Goal: Task Accomplishment & Management: Manage account settings

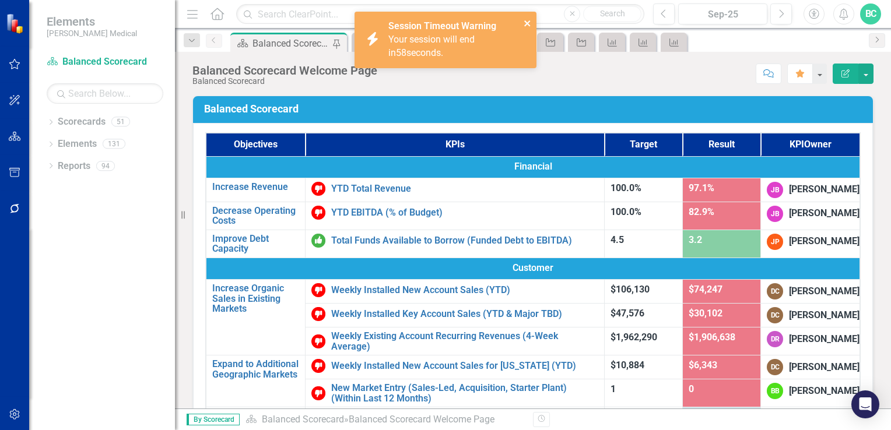
click at [528, 22] on icon "close" at bounding box center [527, 23] width 6 height 6
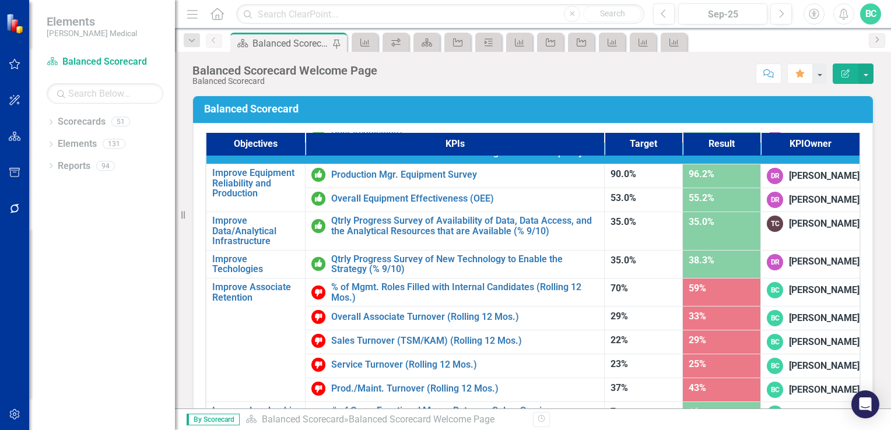
scroll to position [739, 0]
click at [431, 406] on link "# of Cross Functional Moves Between Sales, Service, Production, or Home Office …" at bounding box center [464, 416] width 267 height 20
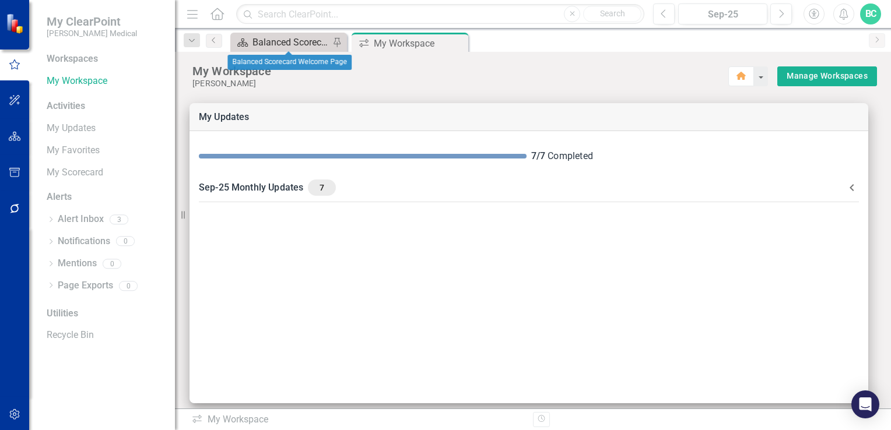
click at [297, 38] on div "Balanced Scorecard Welcome Page" at bounding box center [290, 42] width 77 height 15
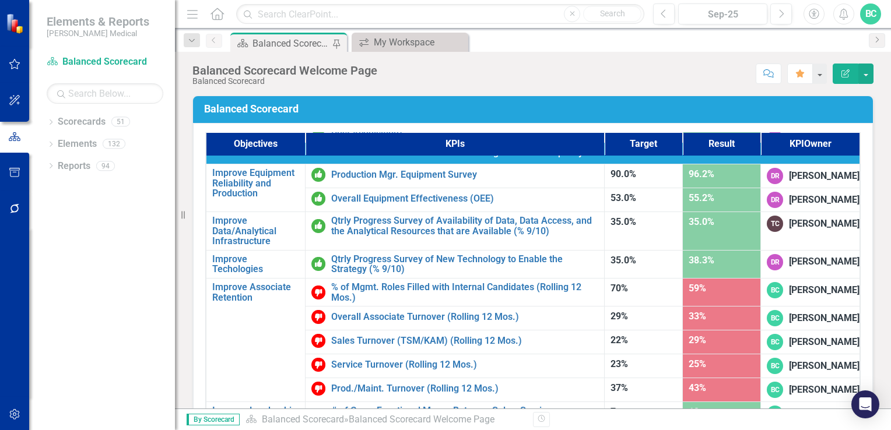
scroll to position [739, 0]
click at [529, 406] on link "# of Cross Functional Moves Between Sales, Service, Production, or Home Office …" at bounding box center [464, 416] width 267 height 20
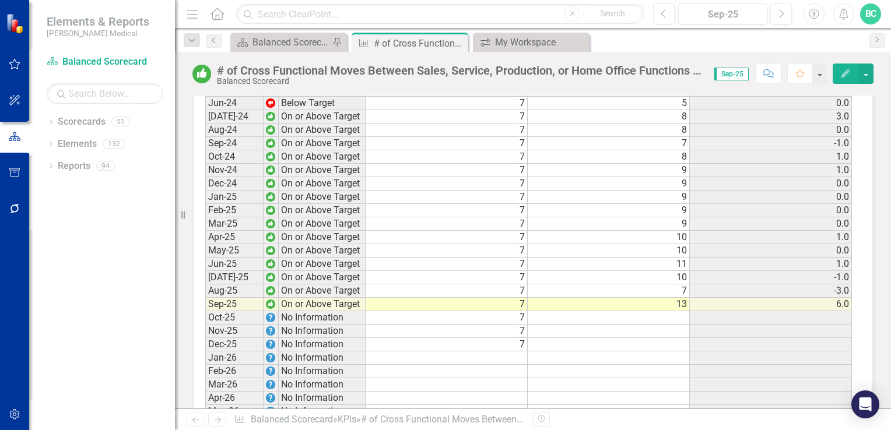
scroll to position [1329, 0]
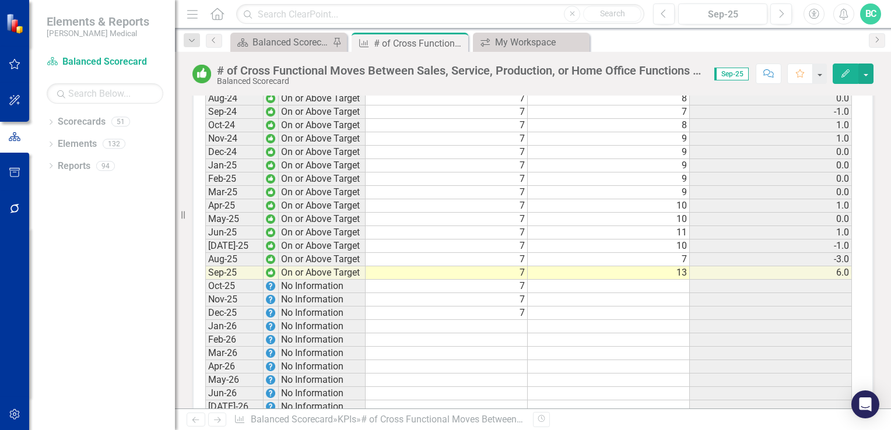
click at [686, 272] on td "13" at bounding box center [609, 272] width 162 height 13
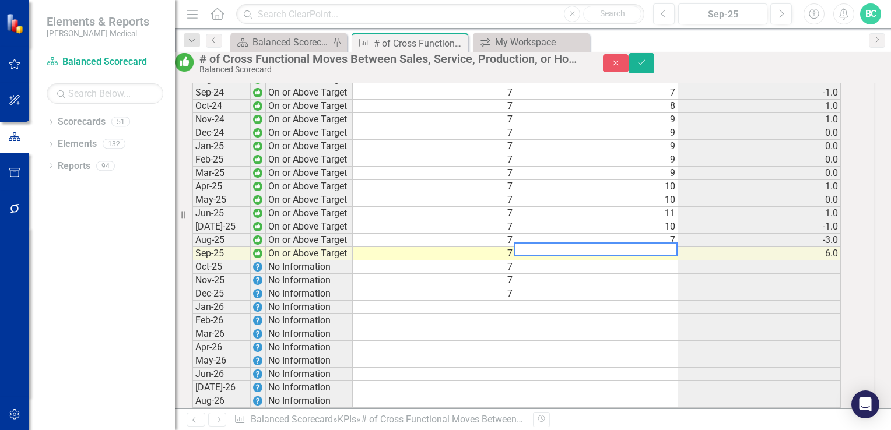
scroll to position [1332, 0]
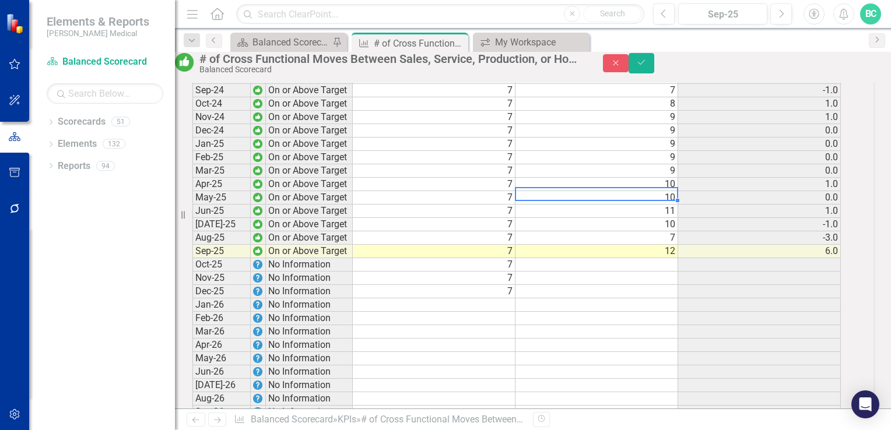
click at [674, 205] on td "10" at bounding box center [596, 197] width 163 height 13
type textarea "1"
type textarea "0"
click at [678, 218] on td "11" at bounding box center [596, 211] width 163 height 13
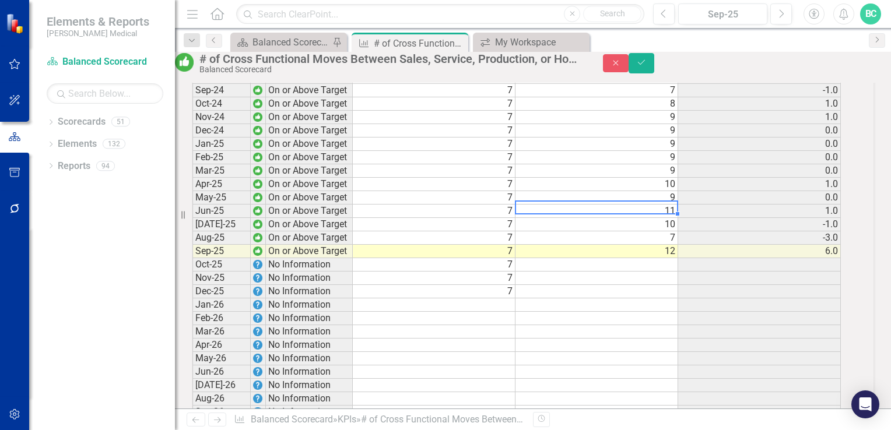
click at [678, 218] on td "11" at bounding box center [596, 211] width 163 height 13
click at [678, 231] on td "10" at bounding box center [596, 224] width 163 height 13
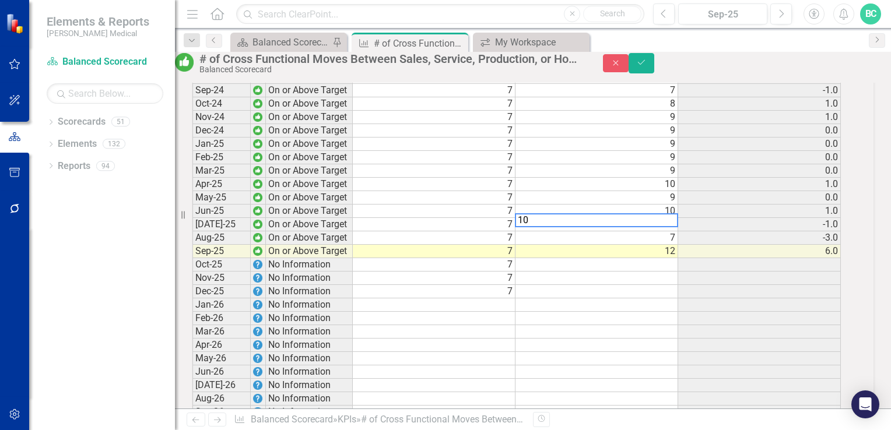
type textarea "1"
click at [678, 245] on td "7" at bounding box center [596, 237] width 163 height 13
type textarea "7"
type textarea "6"
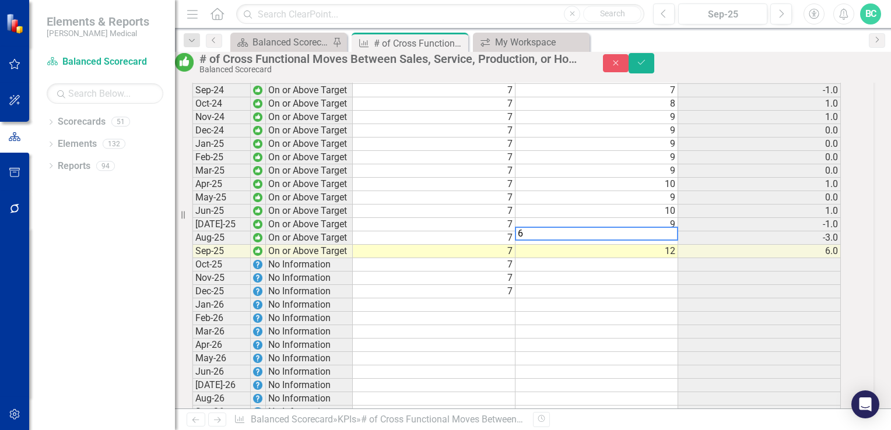
click at [192, 318] on div "Period Status Target Actual Change from Previous Month Jun-22 No Information [D…" at bounding box center [192, 84] width 0 height 752
click at [654, 73] on button "Save" at bounding box center [642, 63] width 26 height 20
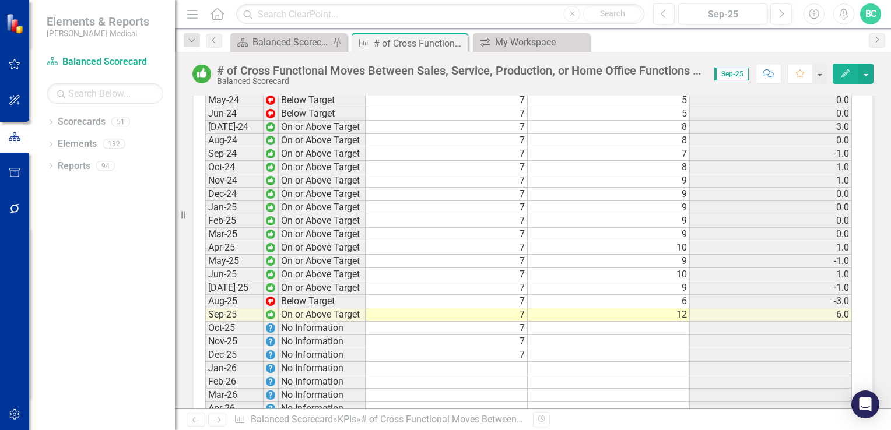
scroll to position [1314, 0]
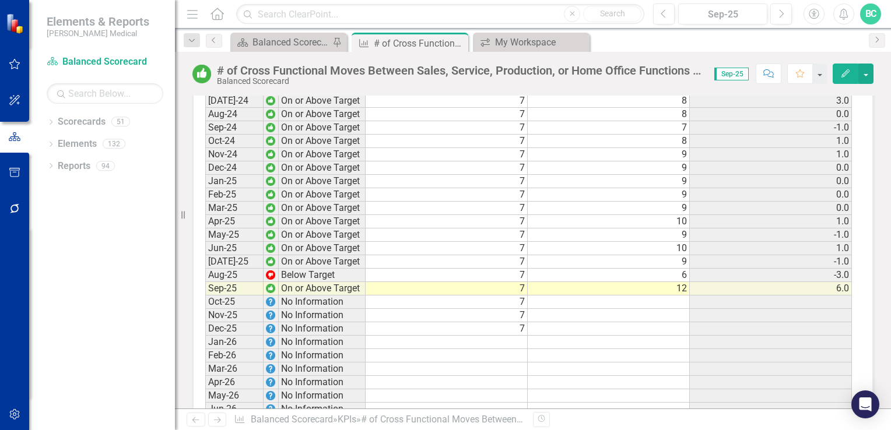
click at [847, 72] on icon "Edit" at bounding box center [845, 73] width 10 height 8
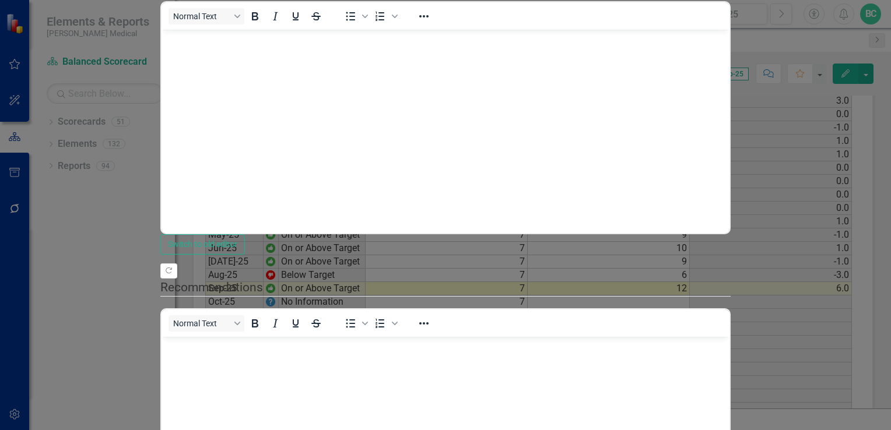
scroll to position [0, 0]
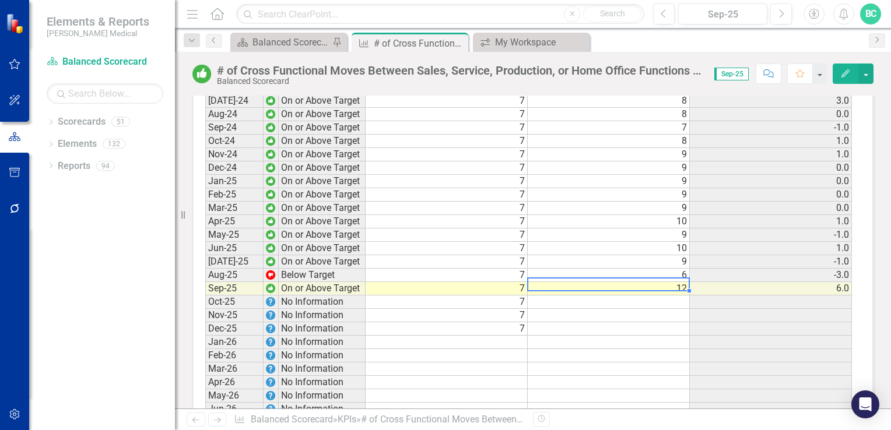
click at [686, 284] on td "12" at bounding box center [609, 288] width 162 height 13
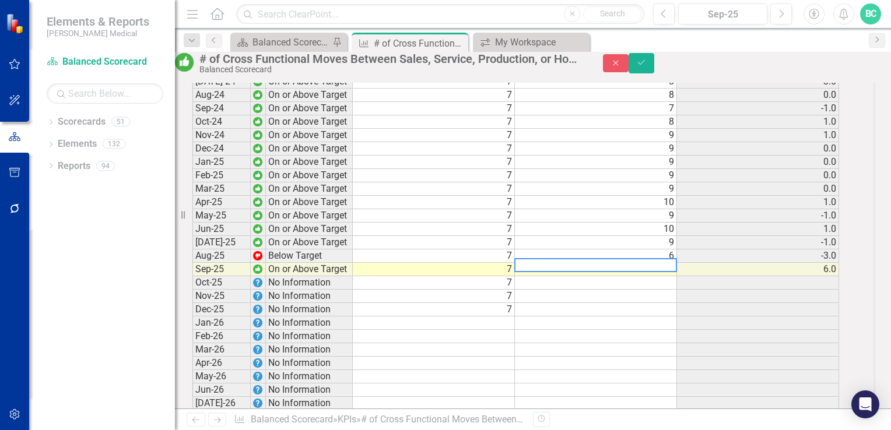
click at [677, 272] on textarea at bounding box center [595, 265] width 163 height 14
type textarea "11"
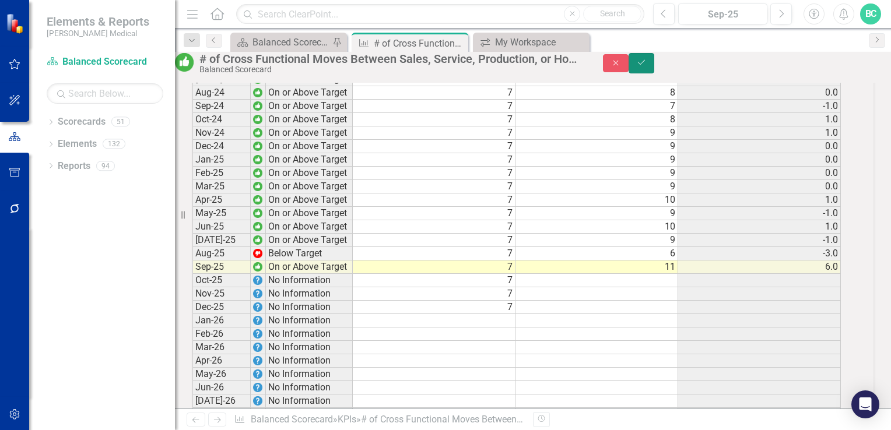
click at [647, 66] on icon "Save" at bounding box center [641, 62] width 10 height 8
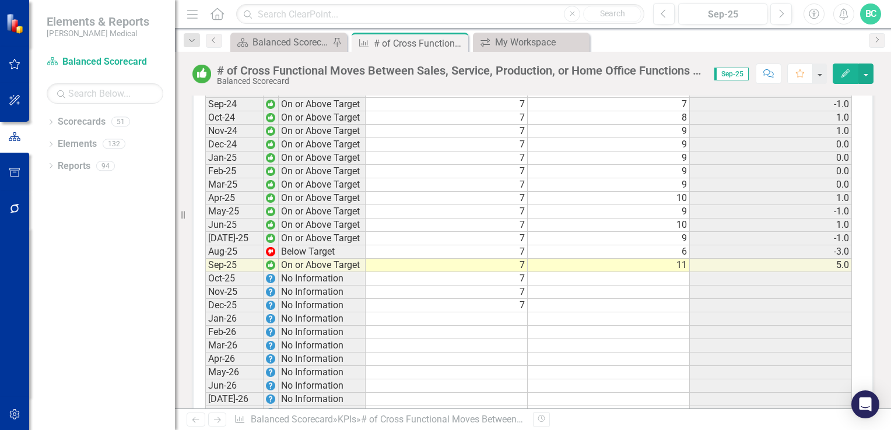
scroll to position [1334, 0]
